Goal: Information Seeking & Learning: Learn about a topic

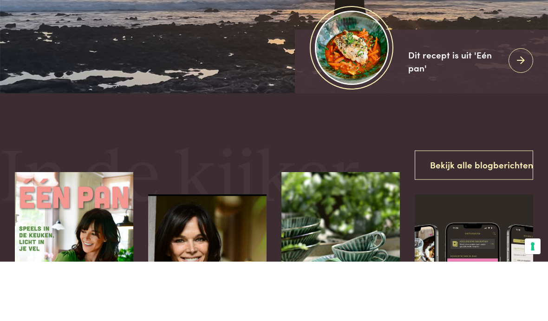
scroll to position [160, 0]
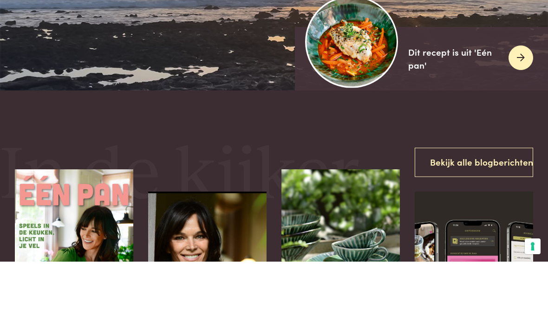
click at [349, 99] on img at bounding box center [351, 101] width 92 height 92
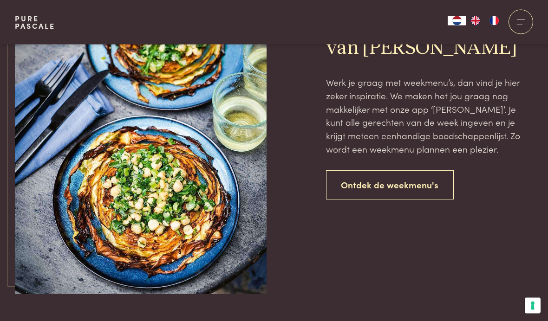
scroll to position [2034, 0]
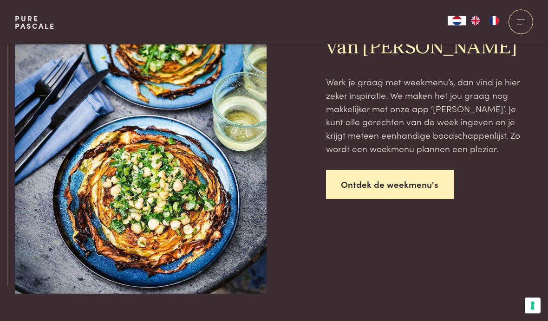
click at [414, 177] on link "Ontdek de weekmenu's" at bounding box center [390, 184] width 128 height 29
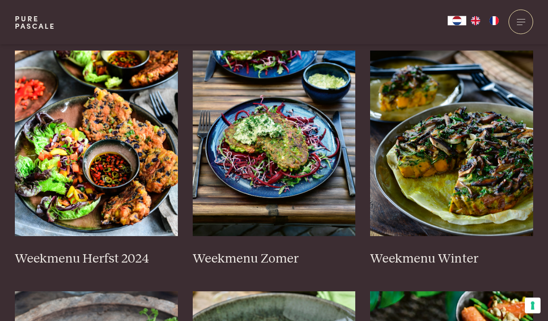
scroll to position [246, 0]
click at [48, 162] on img at bounding box center [96, 144] width 163 height 186
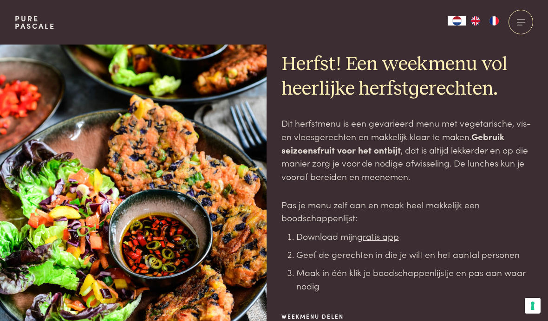
scroll to position [15, 0]
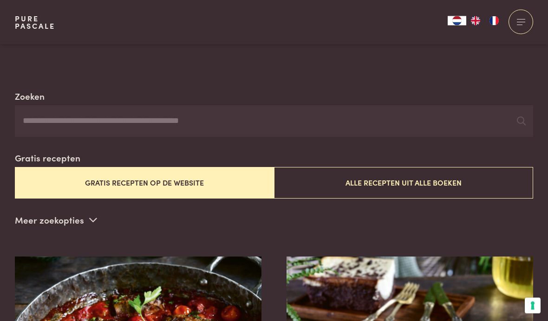
click at [49, 171] on button "Gratis recepten op de website" at bounding box center [144, 183] width 259 height 31
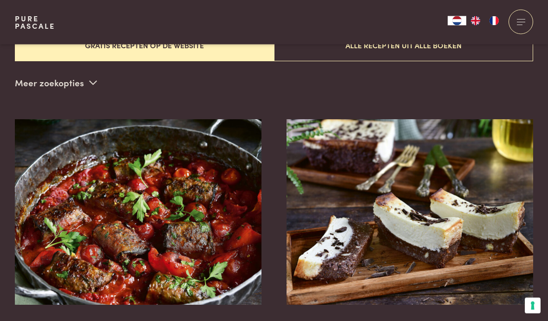
scroll to position [274, 0]
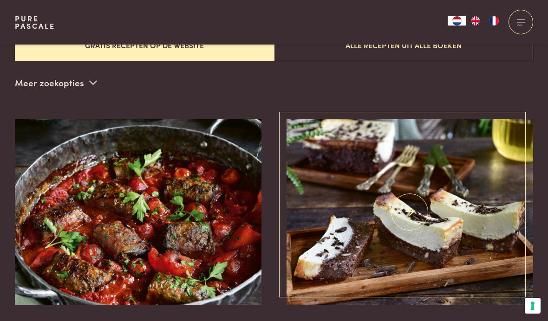
click at [326, 238] on img at bounding box center [409, 212] width 247 height 186
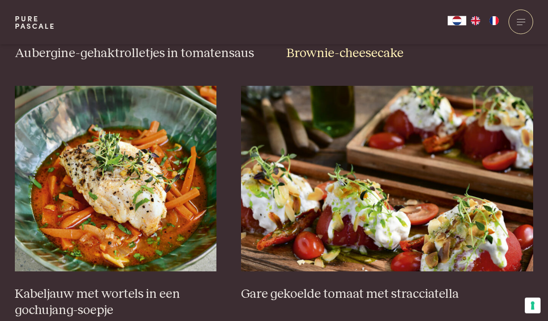
scroll to position [549, 0]
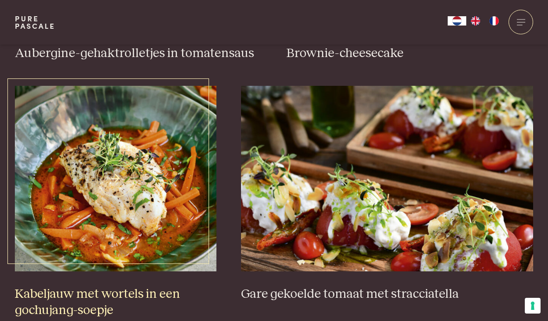
click at [46, 209] on img at bounding box center [115, 179] width 201 height 186
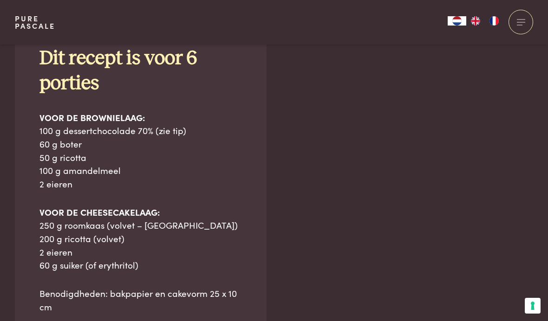
scroll to position [668, 0]
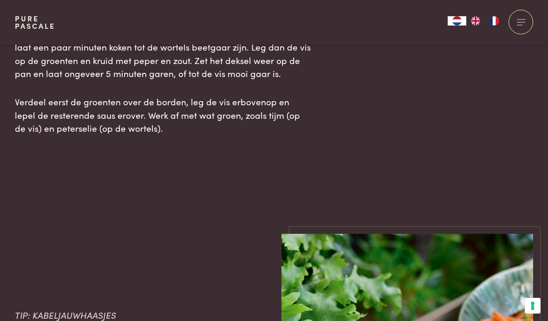
scroll to position [1231, 0]
